Goal: Transaction & Acquisition: Purchase product/service

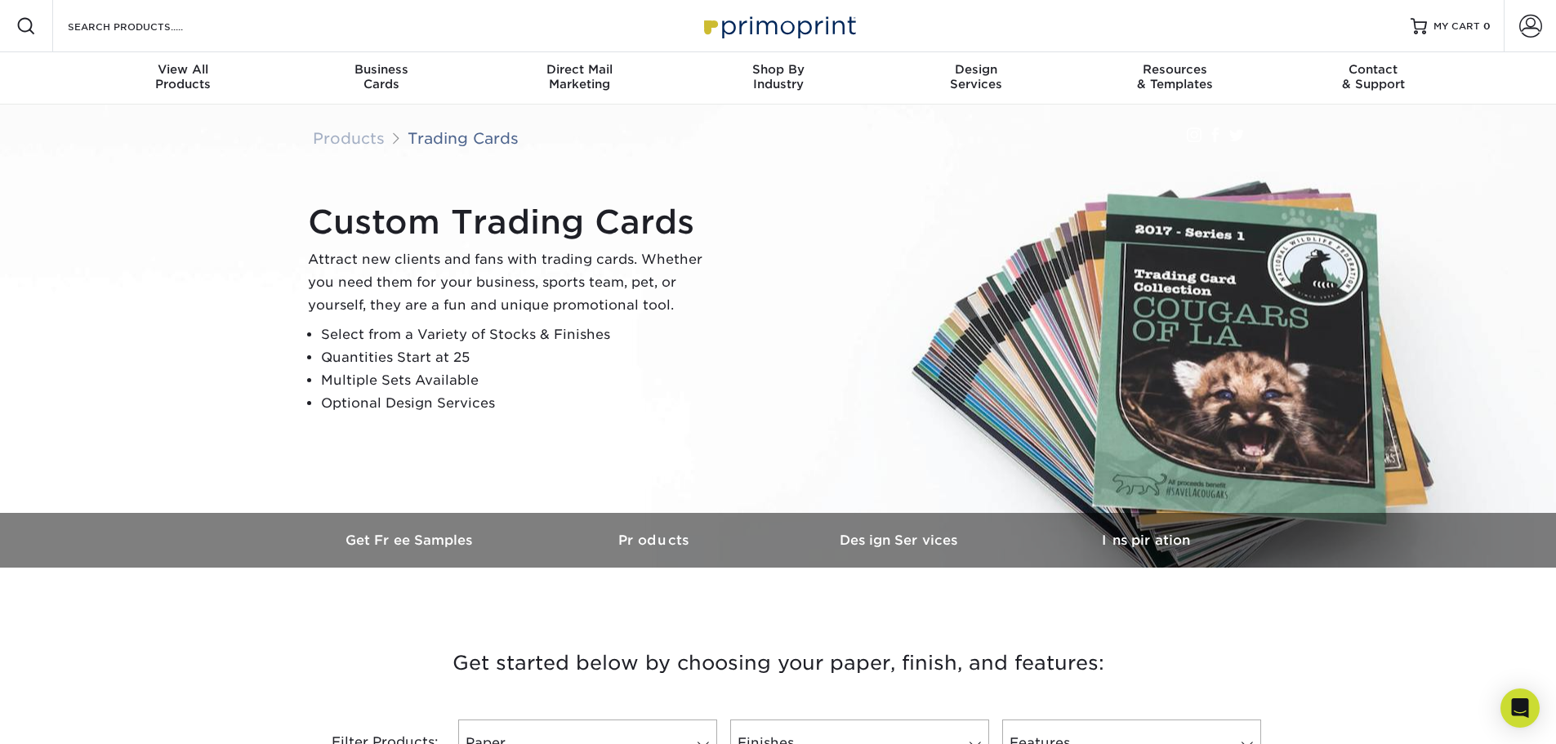
drag, startPoint x: 301, startPoint y: 233, endPoint x: 579, endPoint y: 430, distance: 340.4
click at [579, 430] on div "Custom Trading Cards Attract new clients and fans with trading cards. Whether y…" at bounding box center [778, 309] width 980 height 408
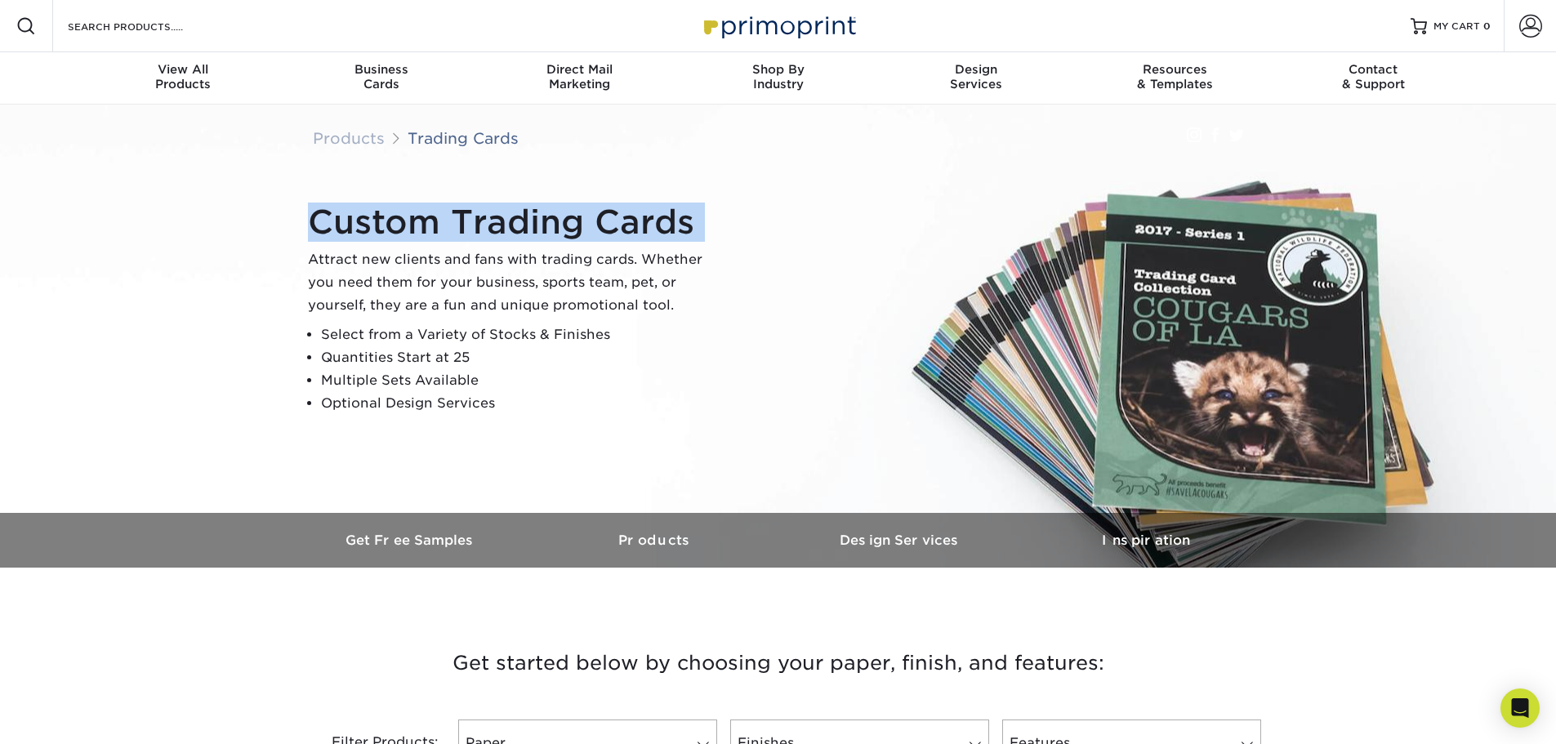
click at [579, 430] on div "Custom Trading Cards Attract new clients and fans with trading cards. Whether y…" at bounding box center [778, 309] width 980 height 408
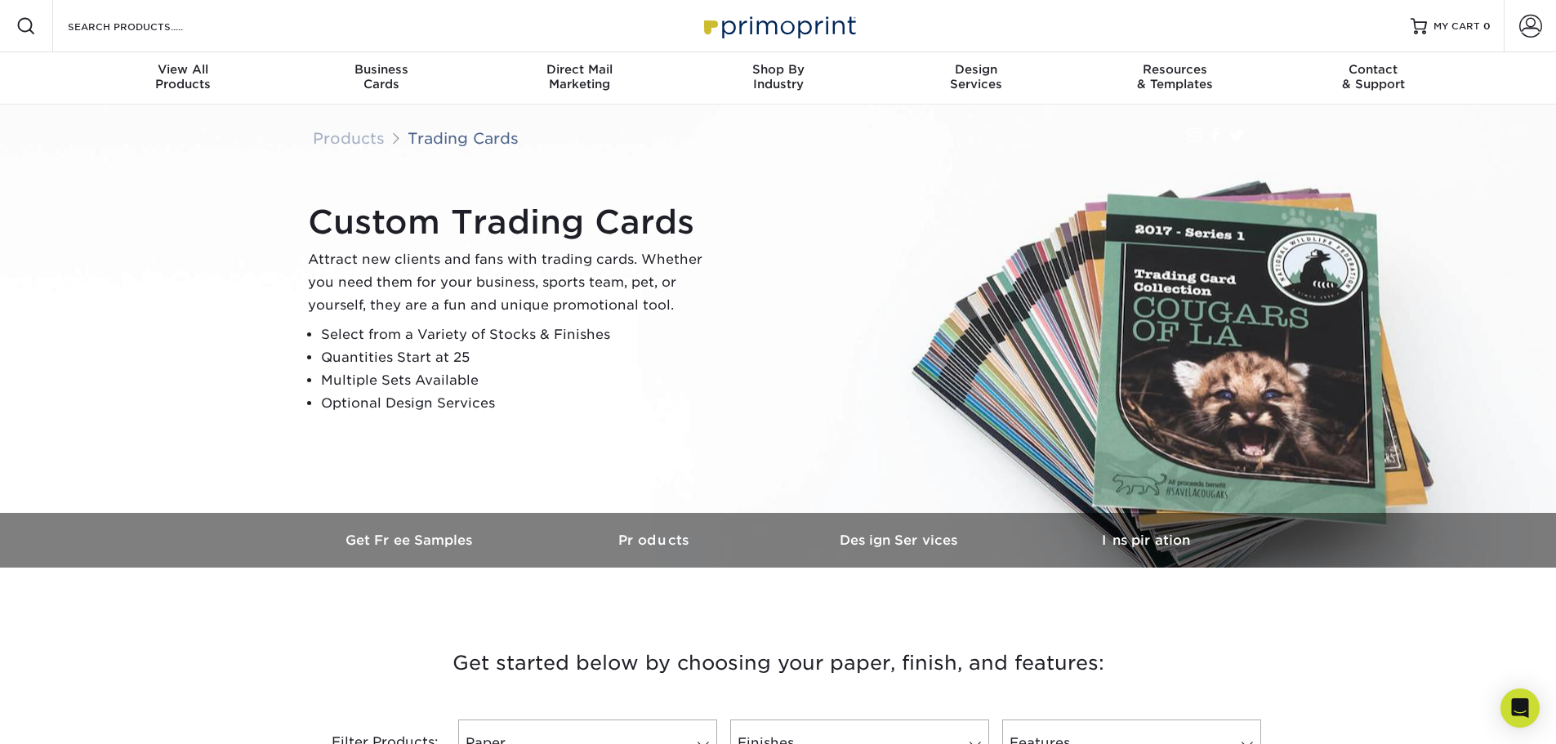
click at [600, 398] on li "Optional Design Services" at bounding box center [518, 403] width 395 height 23
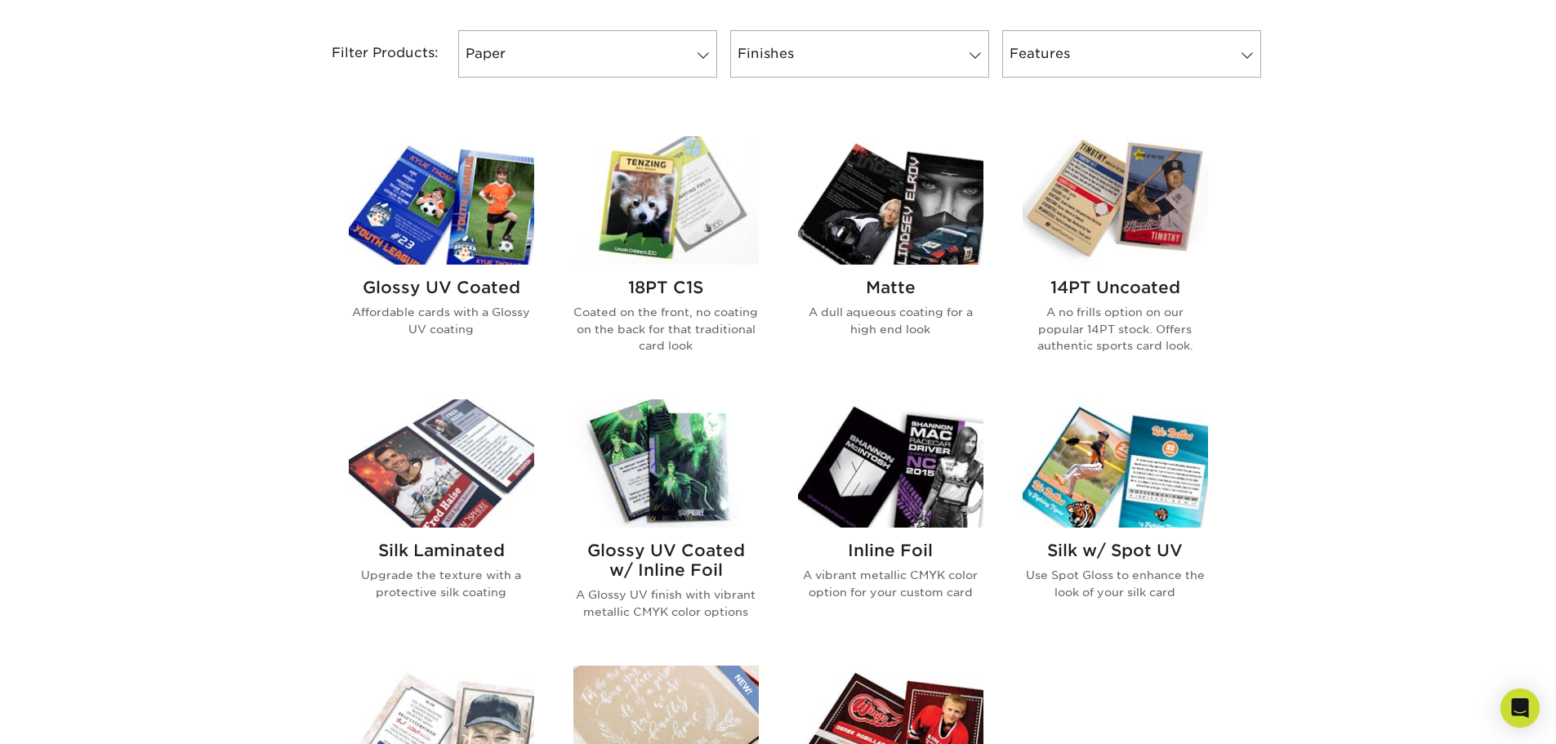
scroll to position [735, 0]
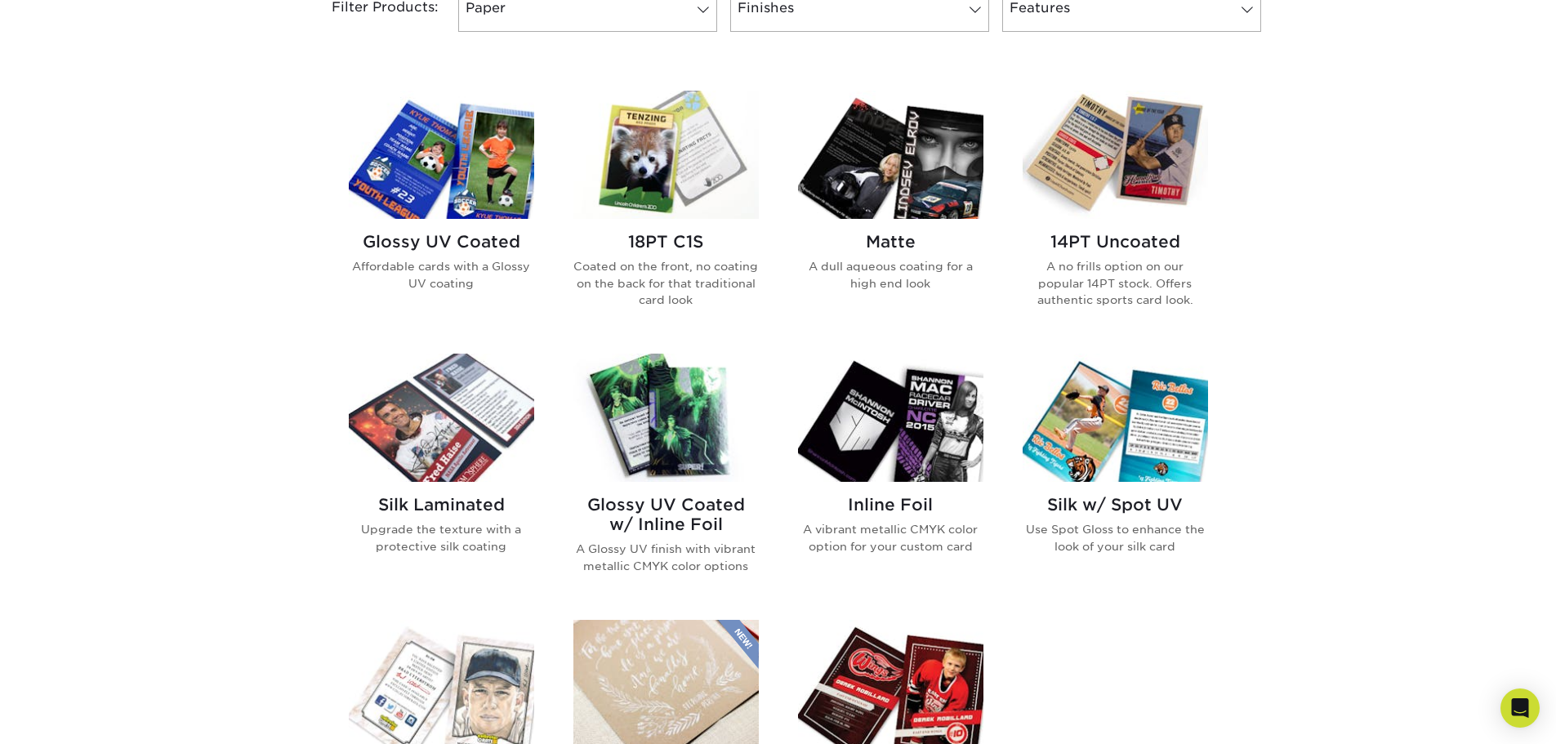
click at [443, 152] on img at bounding box center [441, 155] width 185 height 128
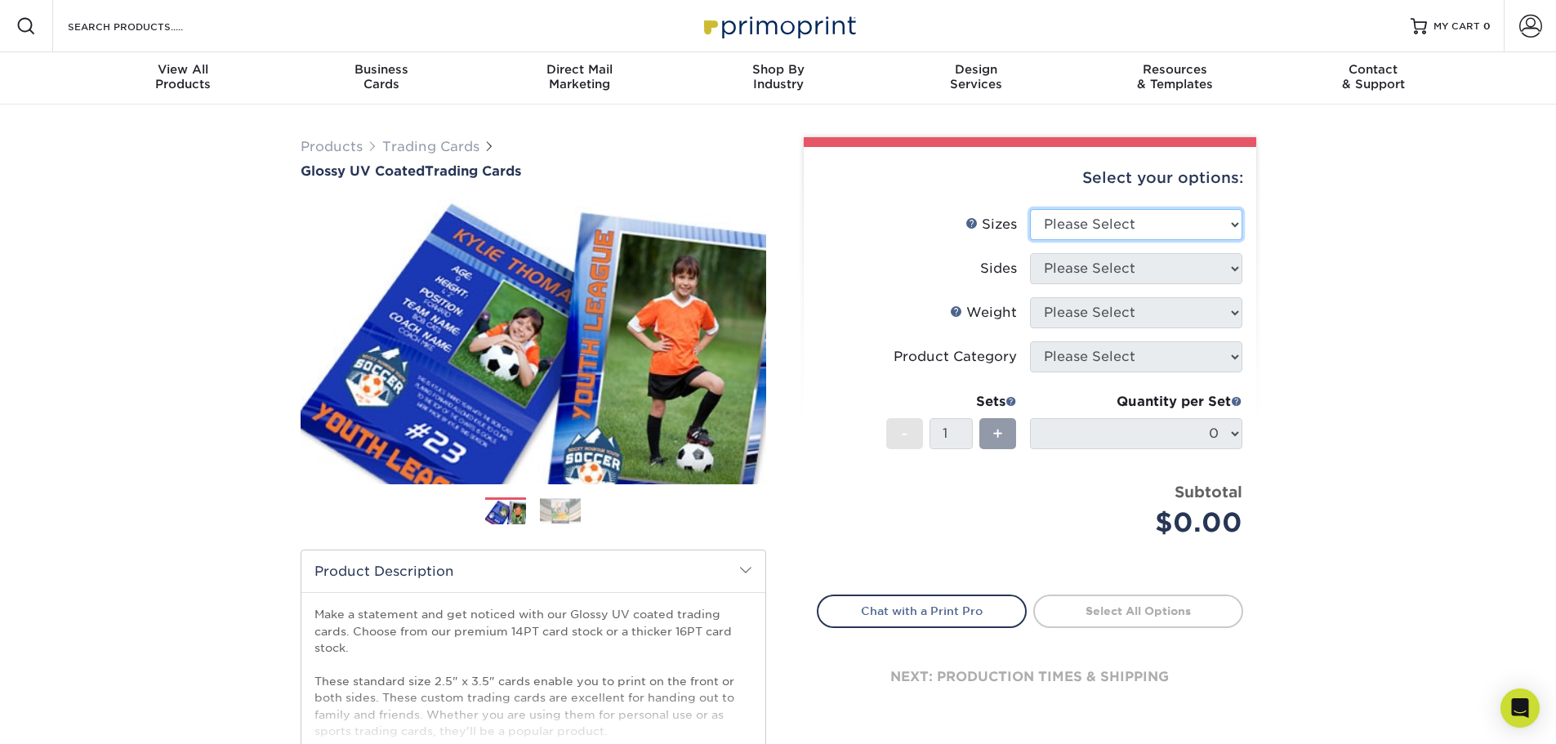
click at [1149, 226] on select "Please Select 2.5" x 3.5"" at bounding box center [1136, 224] width 212 height 31
select select "2.50x3.50"
click at [1030, 209] on select "Please Select 2.5" x 3.5"" at bounding box center [1136, 224] width 212 height 31
click at [1132, 265] on select "Please Select Print Both Sides Print Front Only" at bounding box center [1136, 268] width 212 height 31
select select "13abbda7-1d64-4f25-8bb2-c179b224825d"
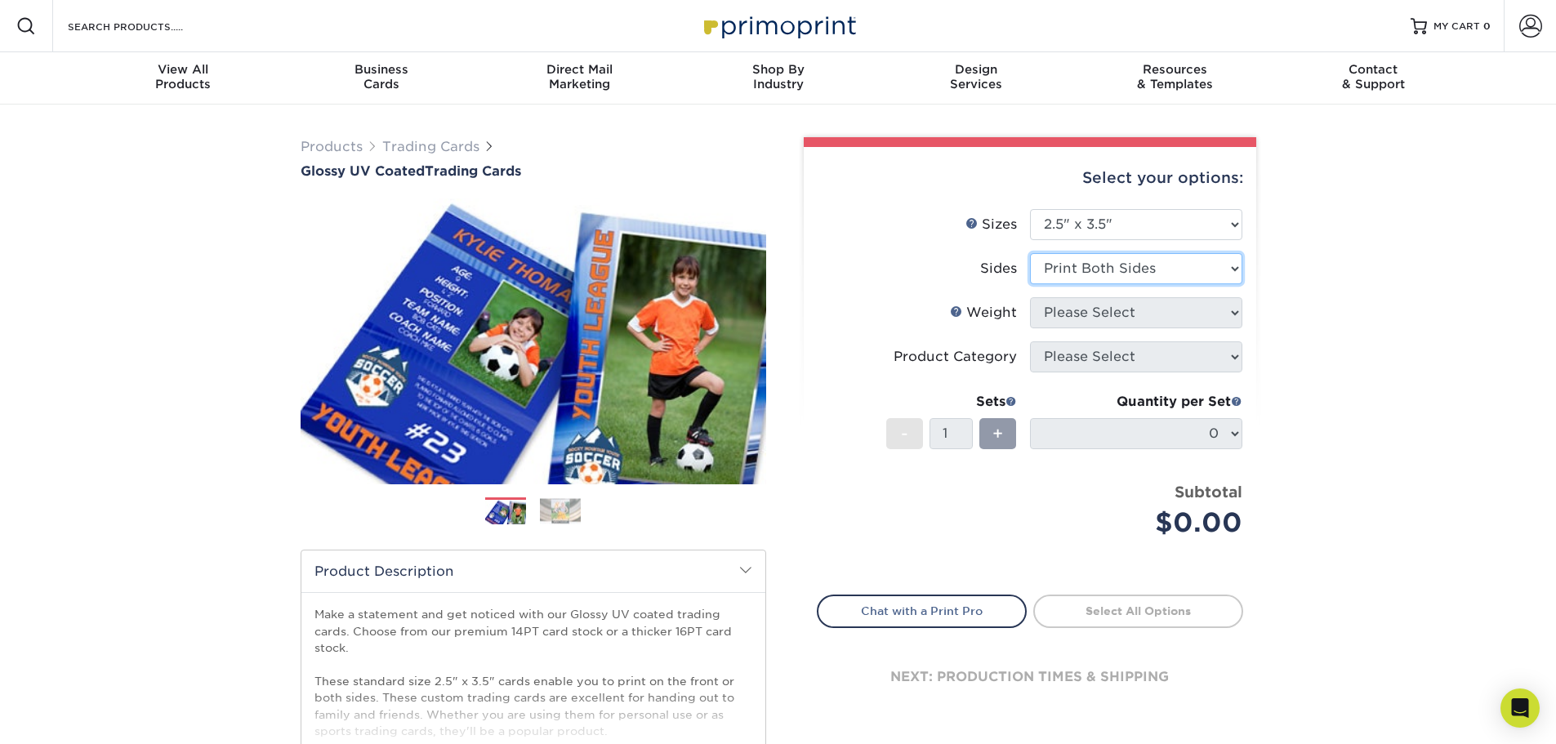
click at [1030, 253] on select "Please Select Print Both Sides Print Front Only" at bounding box center [1136, 268] width 212 height 31
click at [1192, 313] on select "Please Select 16PT 14PT 18PT C1S" at bounding box center [1136, 312] width 212 height 31
select select "16PT"
click at [1030, 297] on select "Please Select 16PT 14PT 18PT C1S" at bounding box center [1136, 312] width 212 height 31
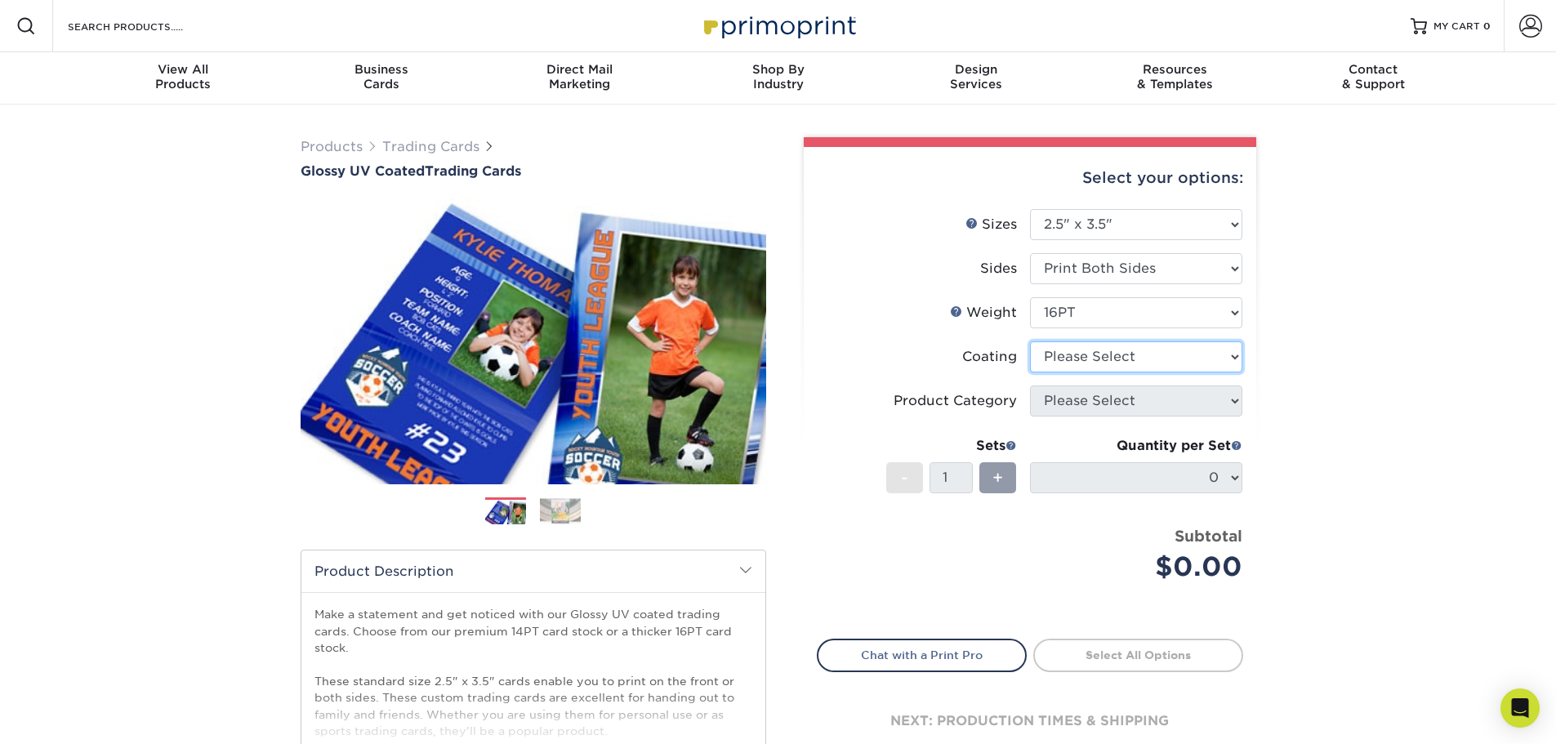
click at [1173, 358] on select at bounding box center [1136, 356] width 212 height 31
select select "ae367451-b2b8-45df-a344-0f05b6a12993"
click at [1030, 341] on select at bounding box center [1136, 356] width 212 height 31
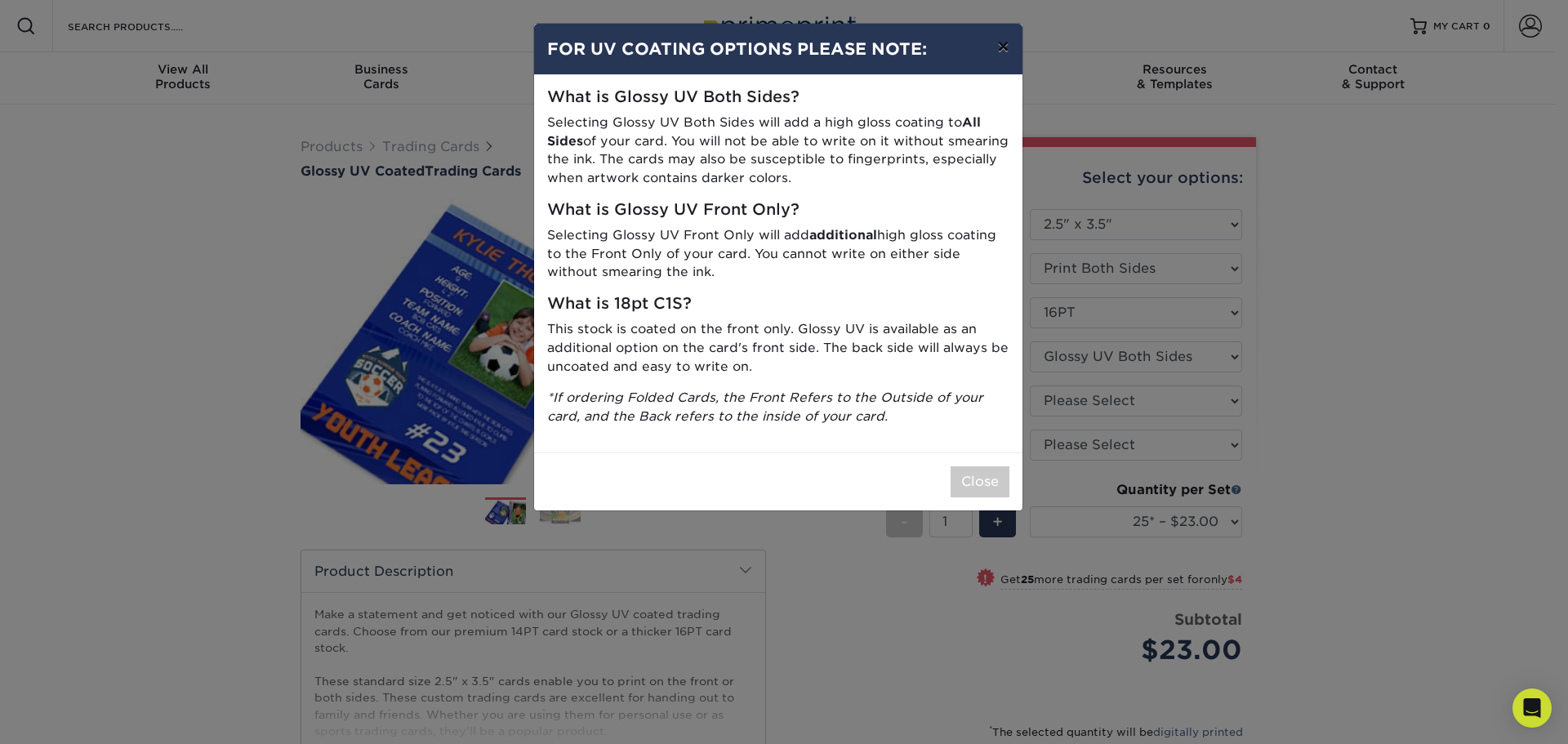
click at [1008, 49] on button "×" at bounding box center [1003, 47] width 38 height 46
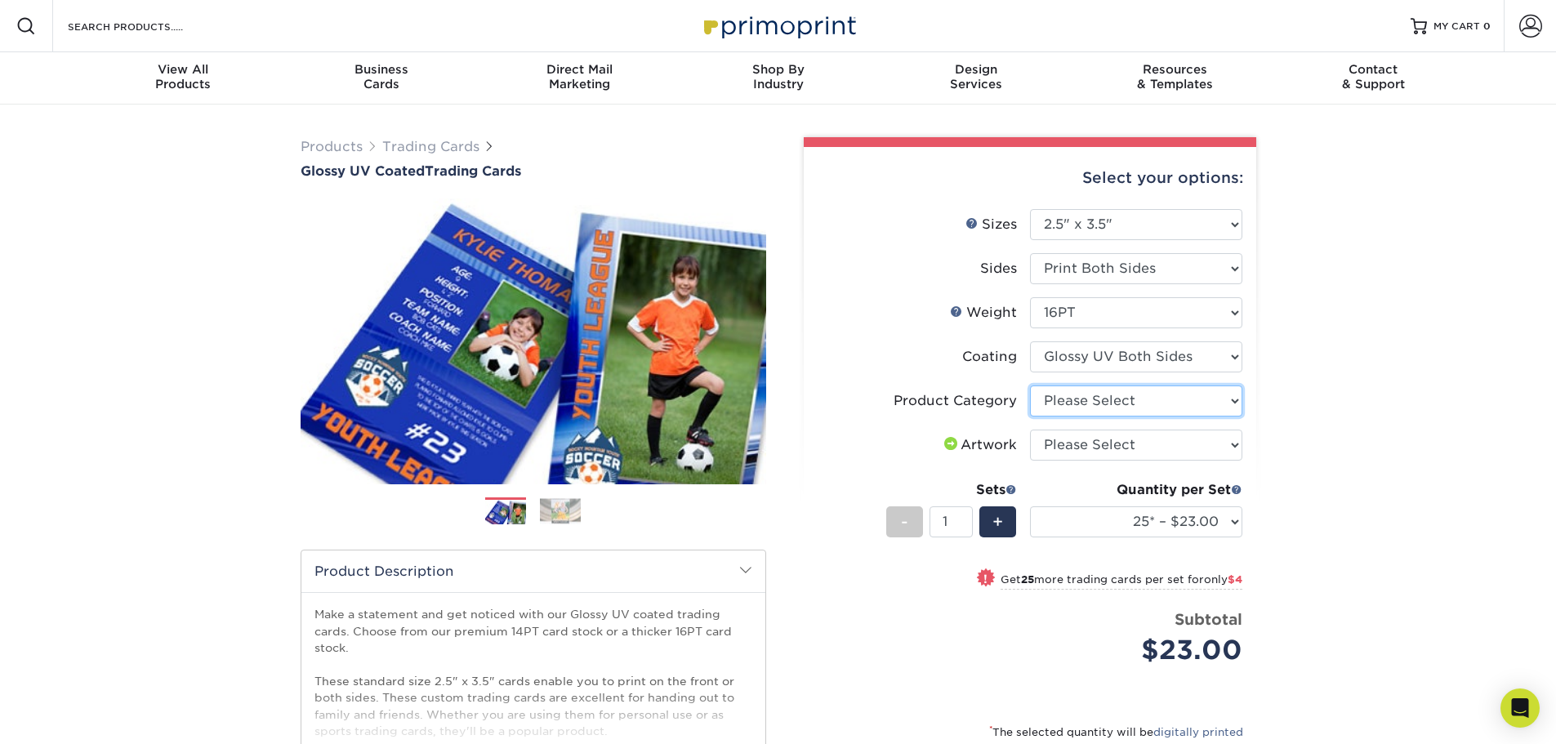
click at [1167, 399] on select "Please Select Trading Cards" at bounding box center [1136, 401] width 212 height 31
select select "c2f9bce9-36c2-409d-b101-c29d9d031e18"
click at [1030, 386] on select "Please Select Trading Cards" at bounding box center [1136, 401] width 212 height 31
click at [1144, 448] on select "Please Select I will upload files I need a design - $100" at bounding box center [1136, 445] width 212 height 31
select select "upload"
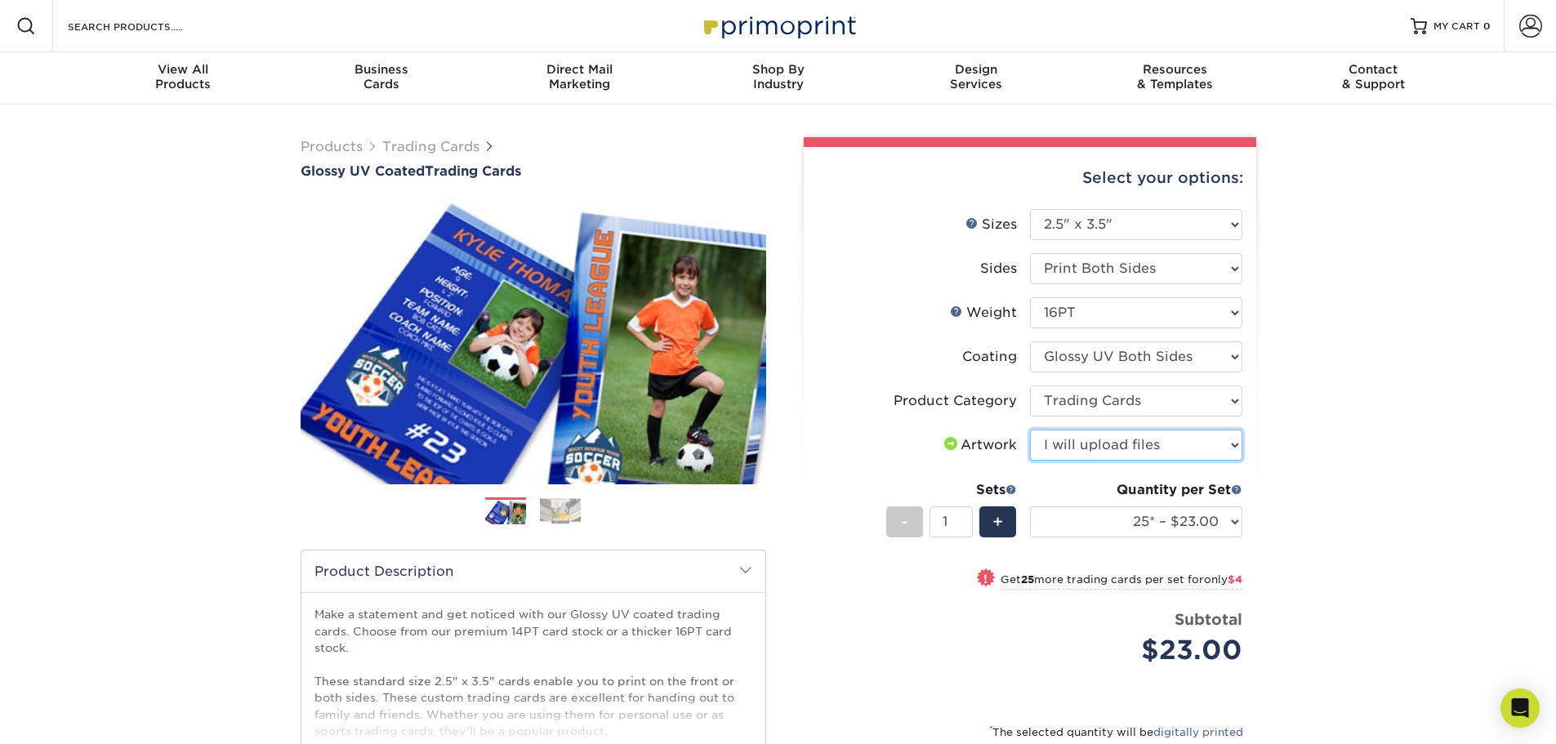
click at [1030, 430] on select "Please Select I will upload files I need a design - $100" at bounding box center [1136, 445] width 212 height 31
click at [1363, 495] on div "Products Trading Cards Glossy UV Coated Trading Cards Previous Next /" at bounding box center [778, 541] width 1556 height 872
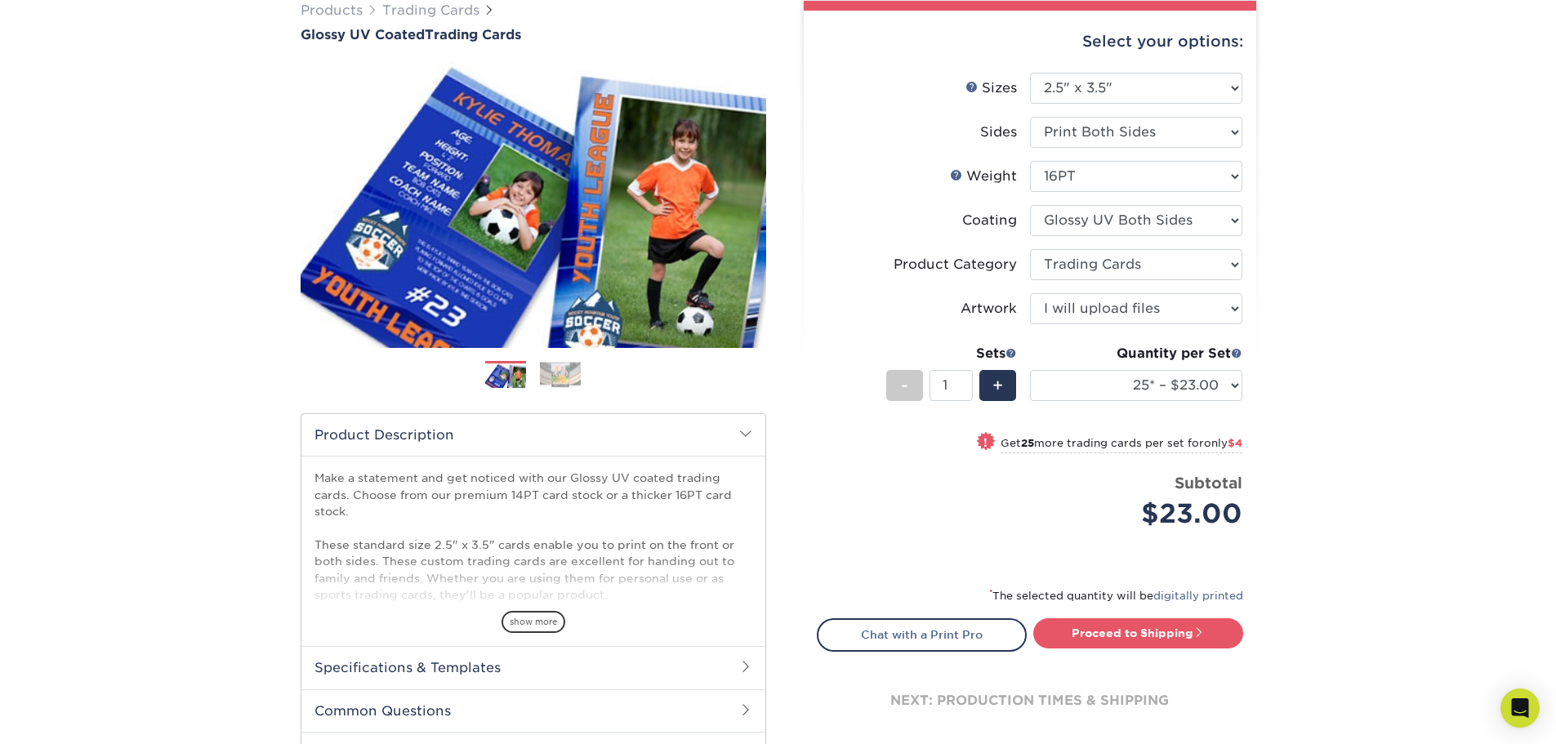
scroll to position [163, 0]
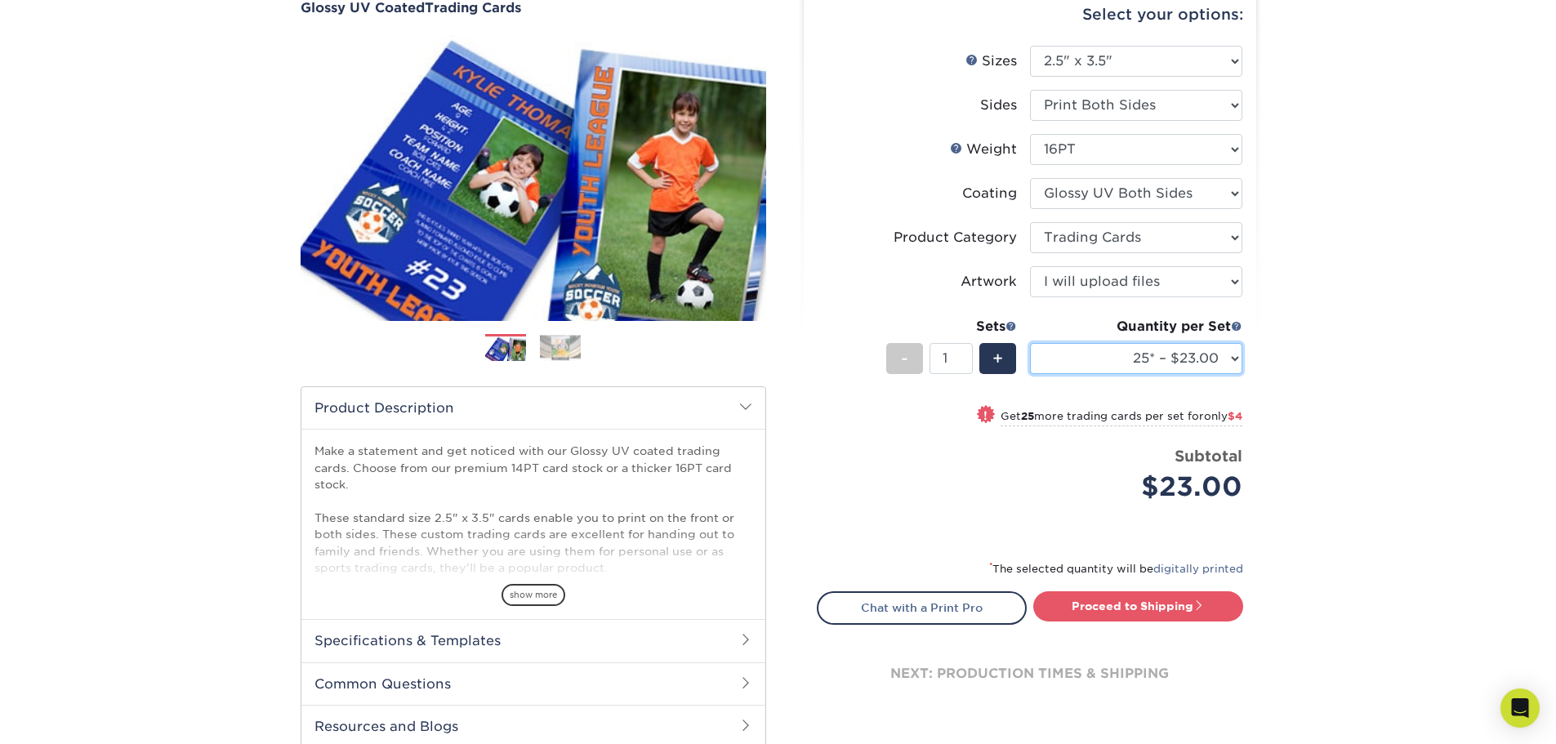
click at [1216, 367] on select "25* – $23.00 50* – $27.00 75* – $33.00 100* – $37.00 250* – $47.00 500 – $58.00…" at bounding box center [1136, 358] width 212 height 31
click at [1360, 358] on div "Products Trading Cards Glossy UV Coated Trading Cards Previous Next /" at bounding box center [778, 377] width 1556 height 872
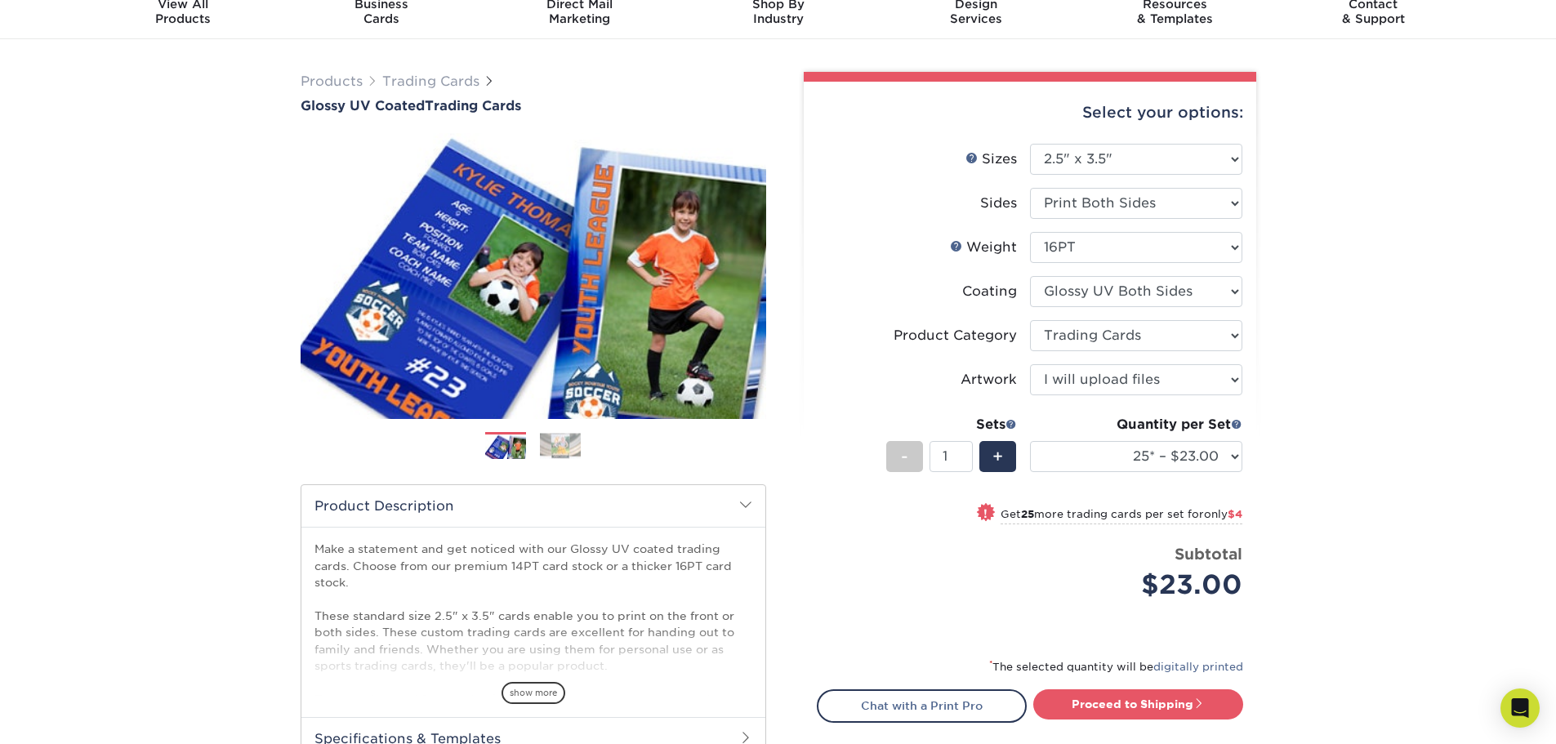
scroll to position [0, 0]
